Goal: Navigation & Orientation: Find specific page/section

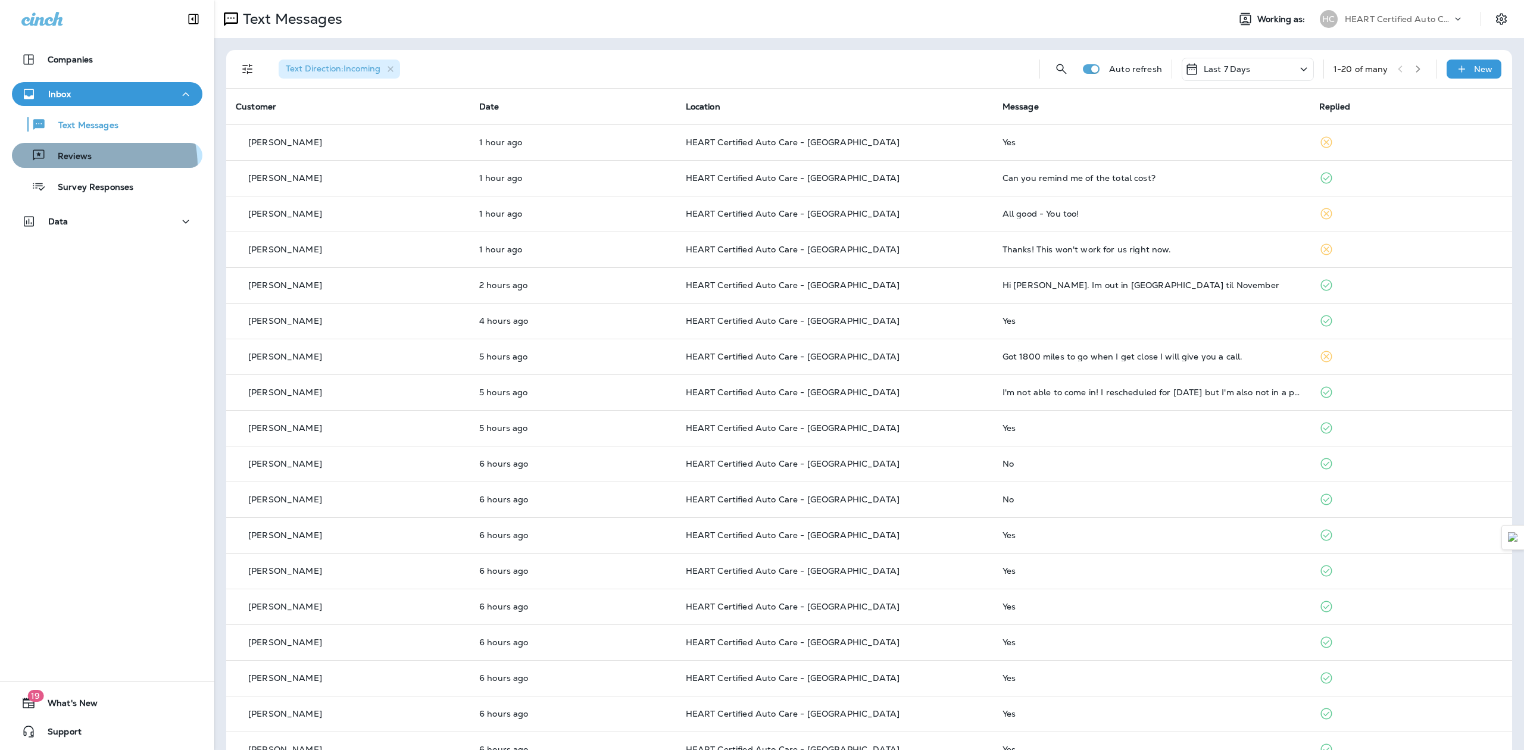
click at [68, 167] on button "Reviews" at bounding box center [107, 155] width 190 height 25
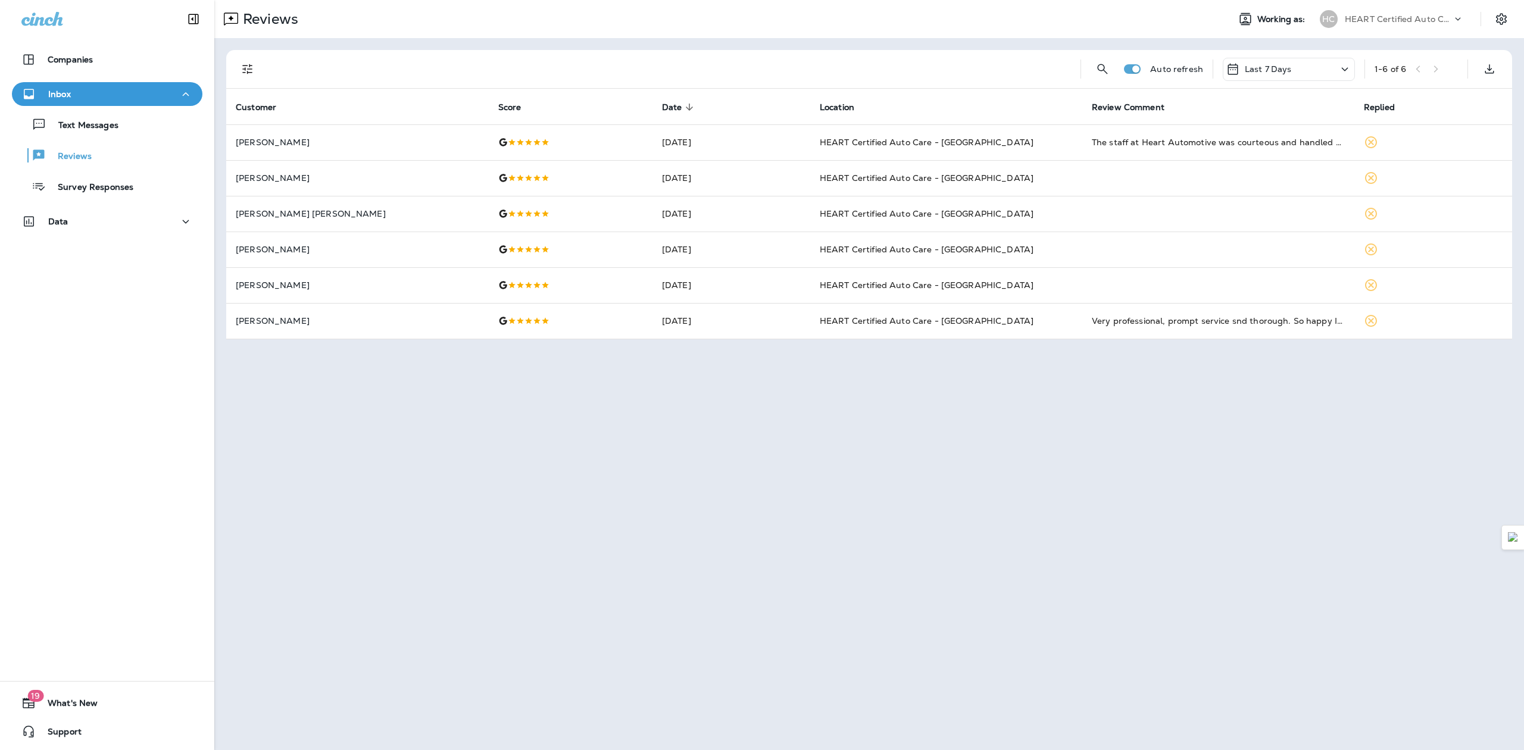
click at [111, 137] on div "Text Messages Reviews Survey Responses" at bounding box center [107, 152] width 190 height 93
click at [115, 124] on p "Text Messages" at bounding box center [82, 125] width 72 height 11
